Goal: Information Seeking & Learning: Learn about a topic

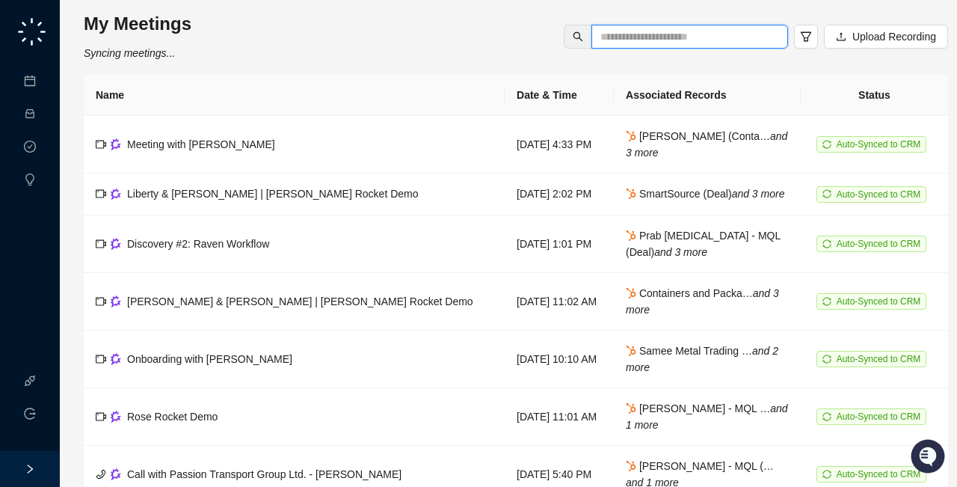
click at [680, 36] on input "text" at bounding box center [684, 36] width 167 height 16
type input "****"
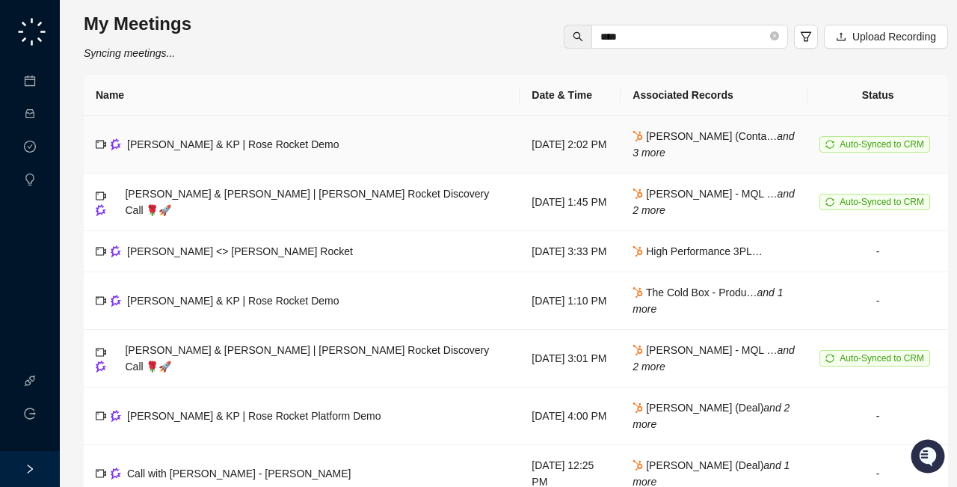
click at [162, 144] on span "[PERSON_NAME] & KP | Rose Rocket Demo" at bounding box center [233, 144] width 212 height 12
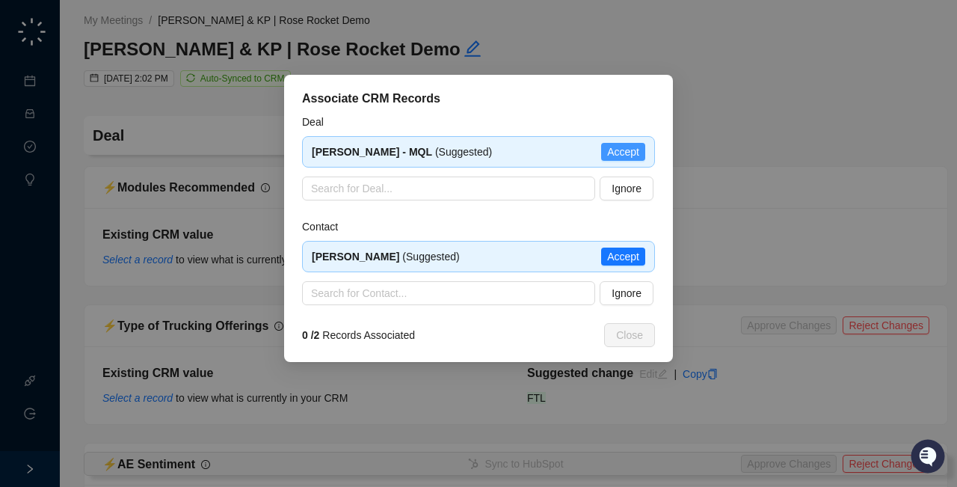
click at [623, 152] on span "Accept" at bounding box center [623, 152] width 32 height 16
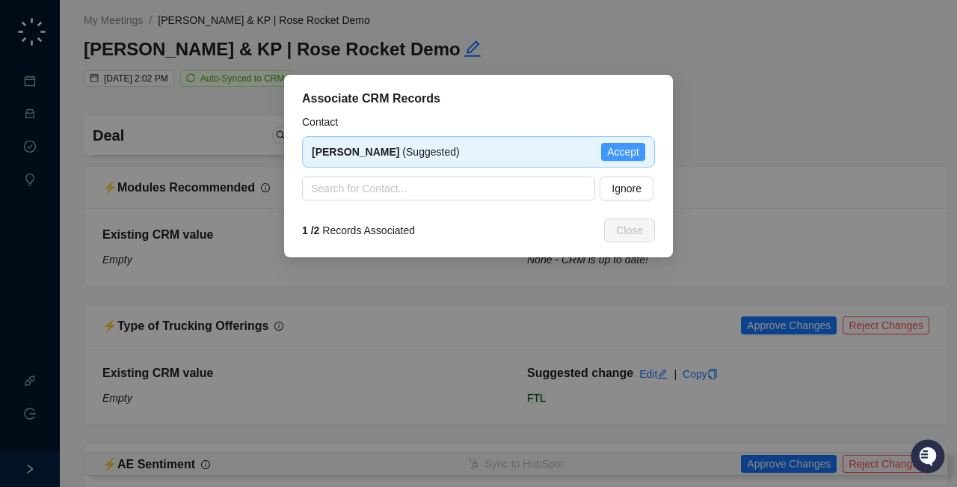
click at [623, 152] on span "Accept" at bounding box center [623, 152] width 32 height 16
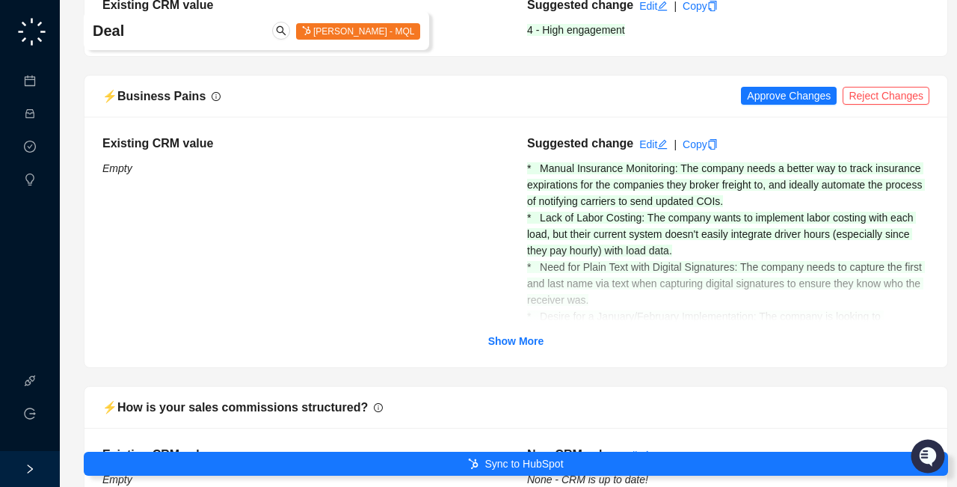
scroll to position [512, 0]
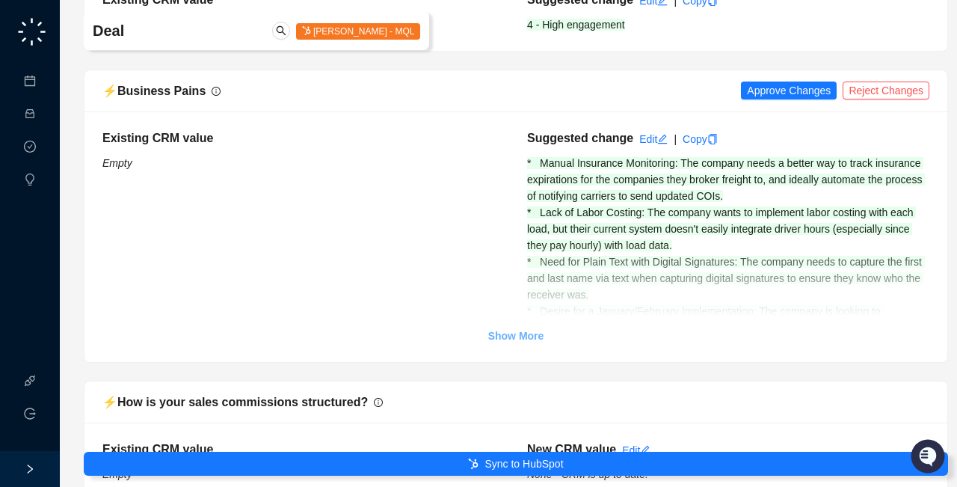
click at [522, 334] on strong "Show More" at bounding box center [516, 336] width 56 height 12
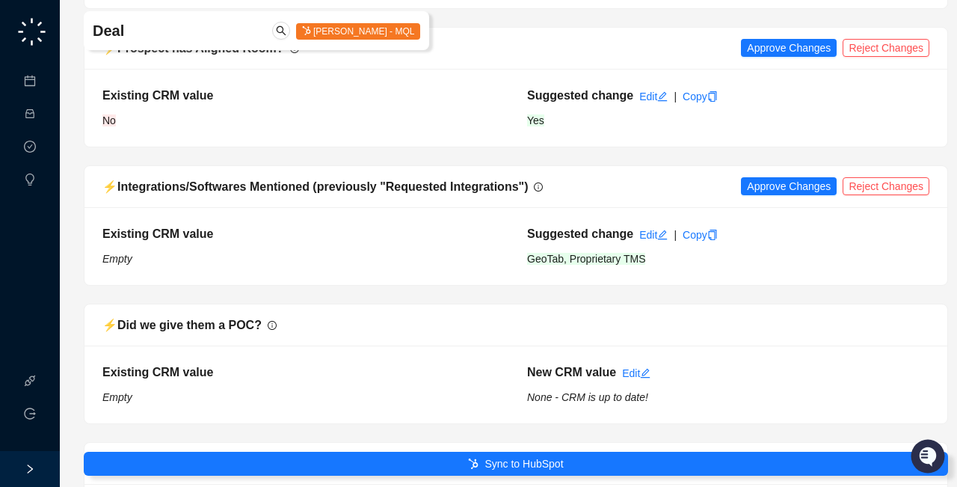
scroll to position [2127, 0]
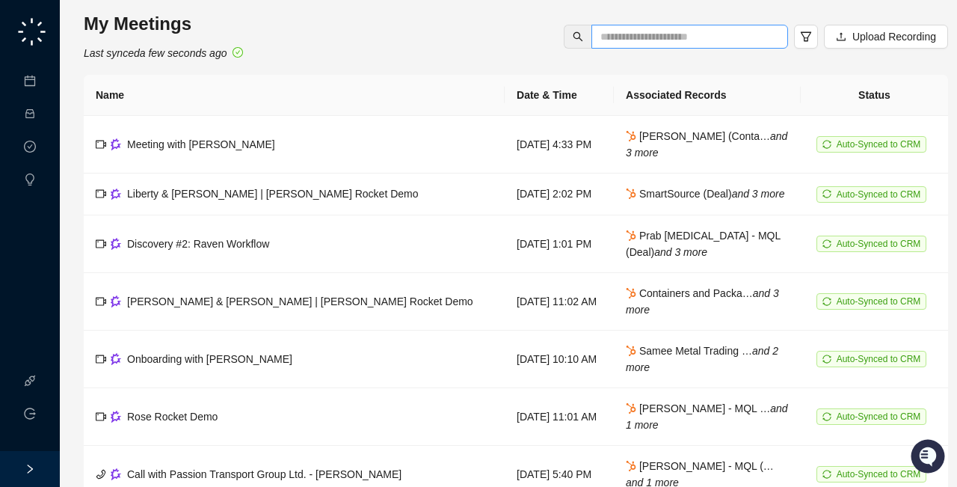
click at [655, 45] on span at bounding box center [690, 37] width 197 height 24
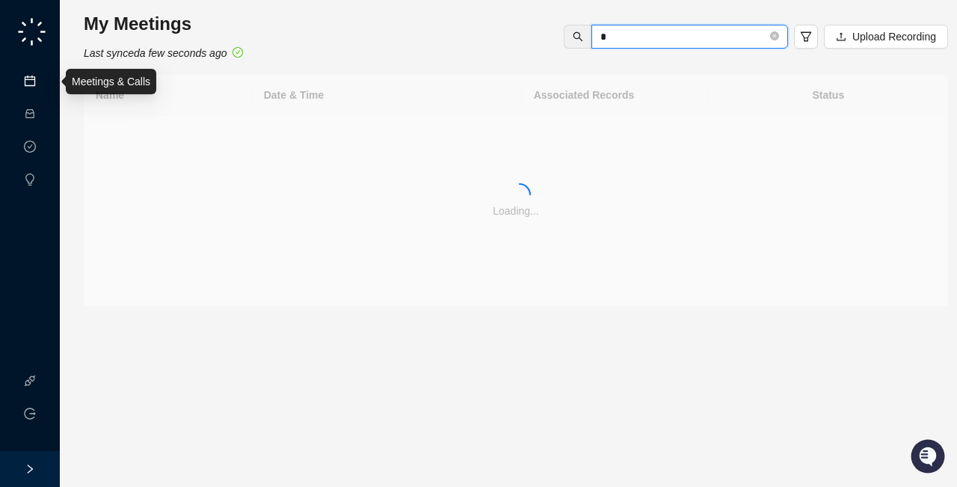
type input "*"
click at [43, 82] on link "Meetings & Calls" at bounding box center [82, 82] width 79 height 12
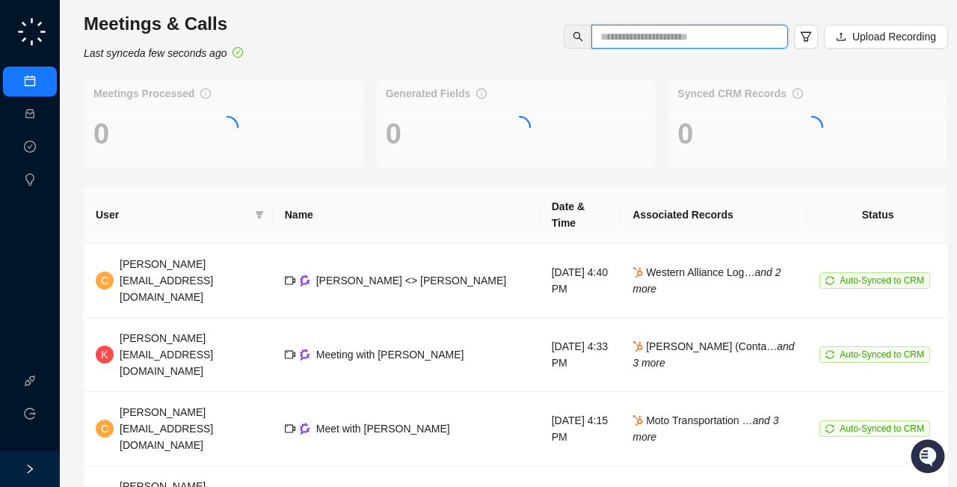
click at [630, 36] on input "text" at bounding box center [684, 36] width 167 height 16
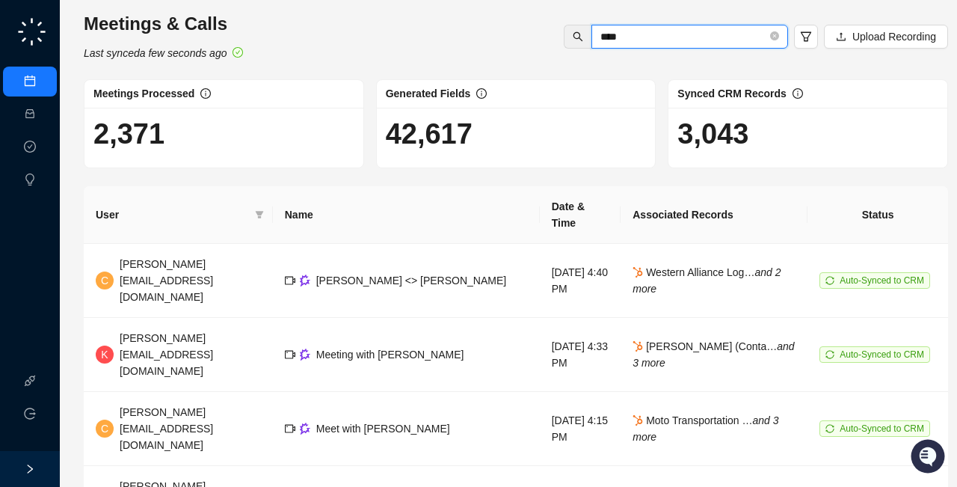
type input "****"
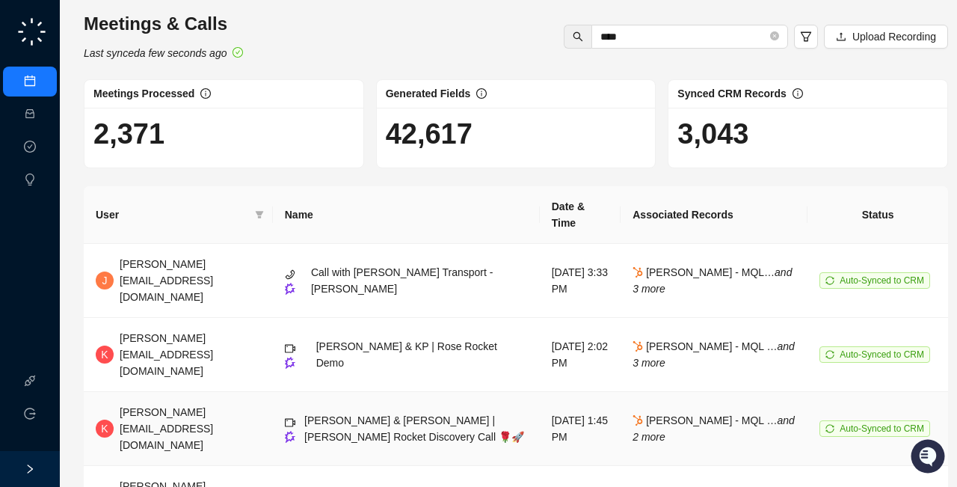
click at [179, 404] on div "[PERSON_NAME][EMAIL_ADDRESS][DOMAIN_NAME]" at bounding box center [190, 428] width 141 height 49
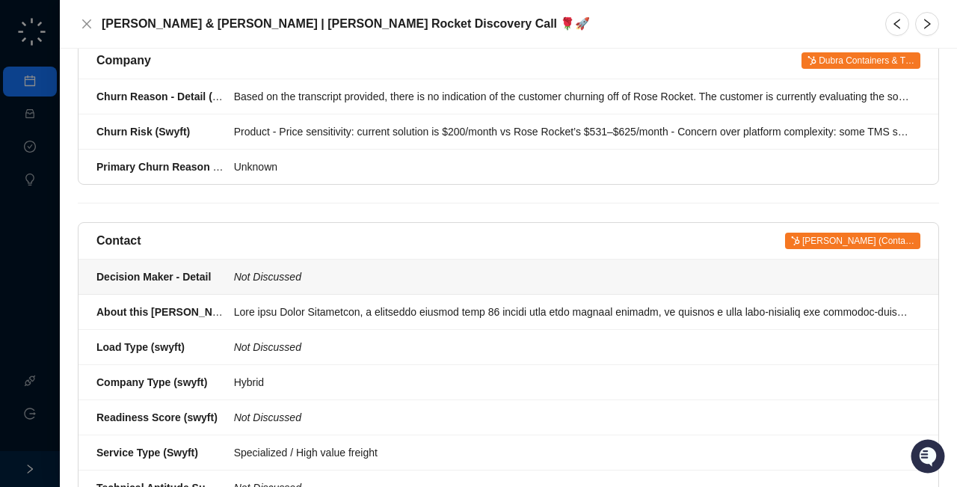
scroll to position [222, 0]
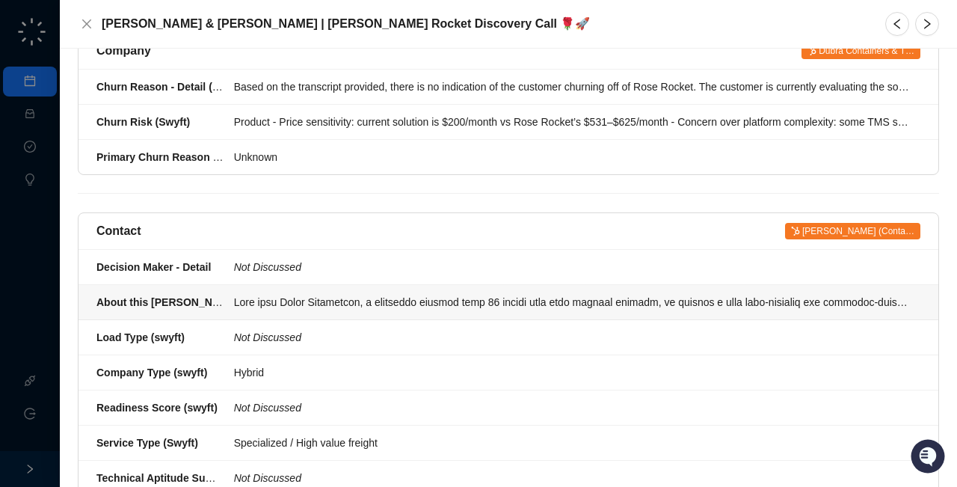
click at [304, 294] on div at bounding box center [573, 302] width 678 height 16
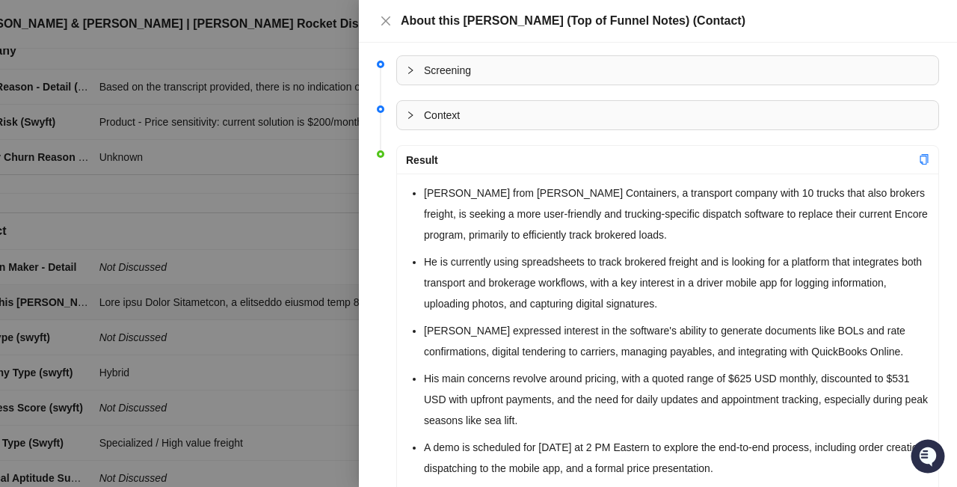
scroll to position [46, 0]
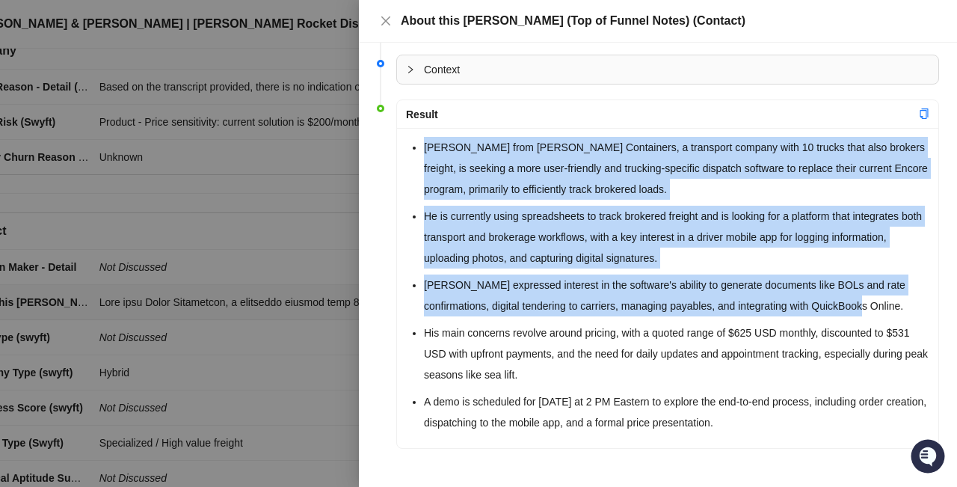
drag, startPoint x: 413, startPoint y: 144, endPoint x: 936, endPoint y: 315, distance: 550.9
click at [936, 315] on div "[PERSON_NAME] from [PERSON_NAME] Containers, a transport company with 10 trucks…" at bounding box center [668, 288] width 542 height 320
copy ul "[PERSON_NAME] from [PERSON_NAME] Containers, a transport company with 10 trucks…"
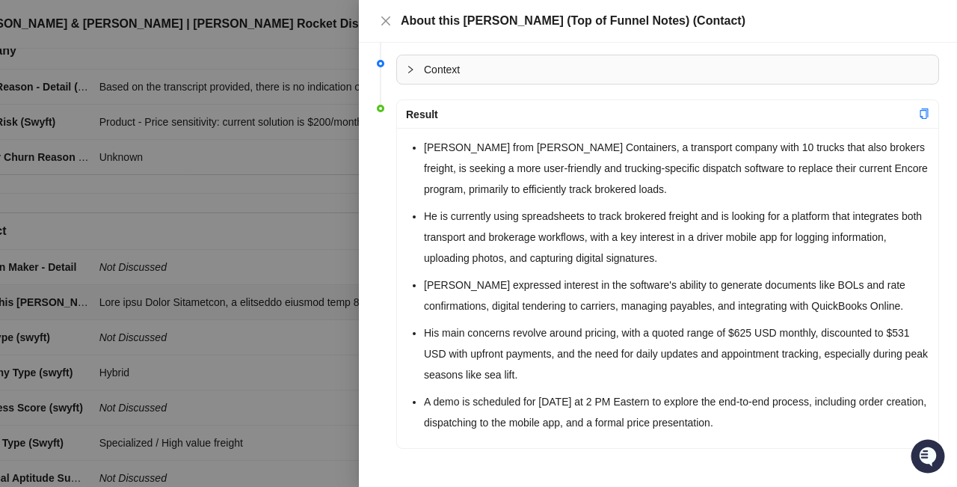
click at [268, 203] on div at bounding box center [478, 243] width 957 height 487
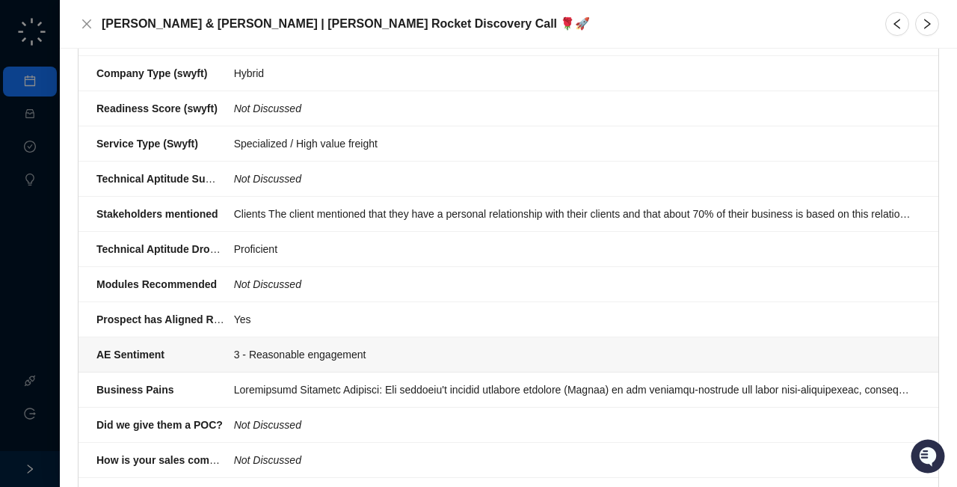
scroll to position [1307, 0]
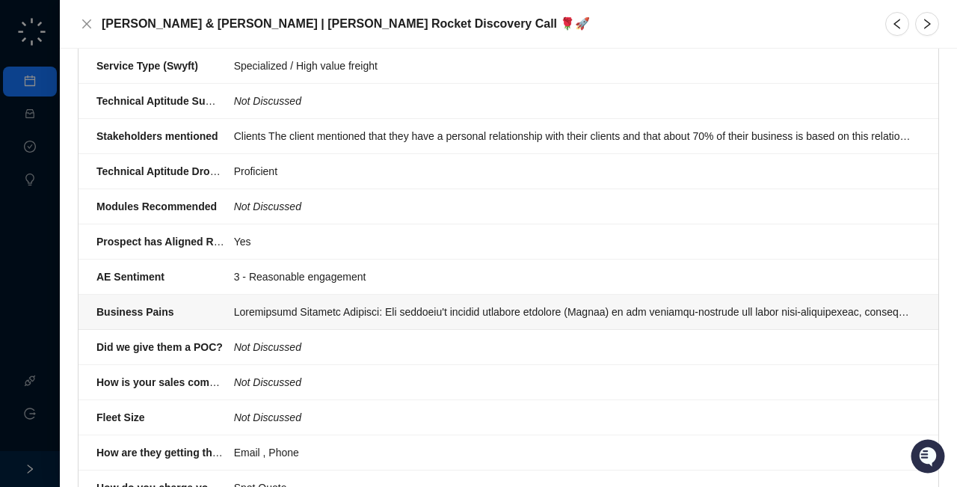
click at [317, 304] on div at bounding box center [573, 312] width 678 height 16
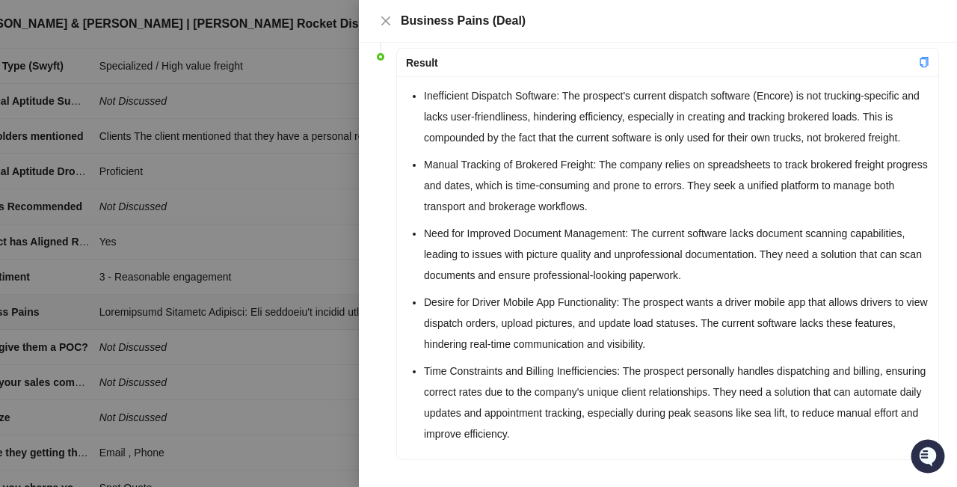
scroll to position [92, 0]
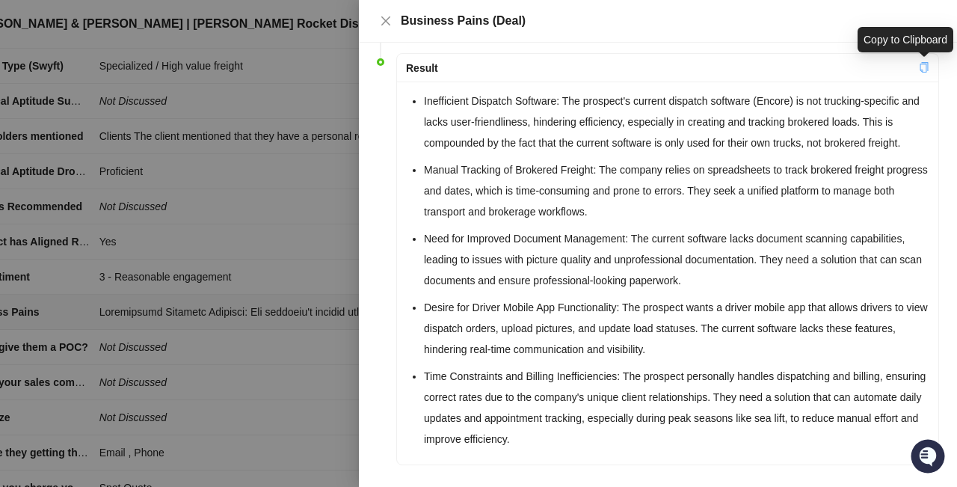
click at [924, 64] on icon "copy" at bounding box center [924, 67] width 10 height 10
